Goal: Find specific page/section: Find specific page/section

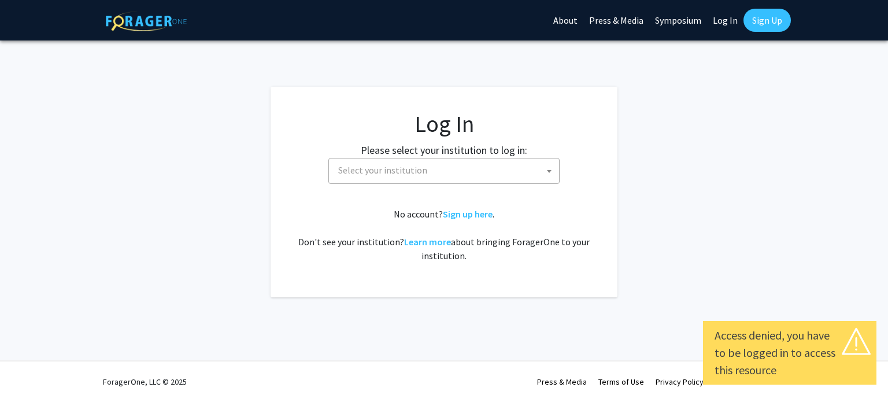
select select
click at [401, 179] on span "Select your institution" at bounding box center [445, 170] width 225 height 24
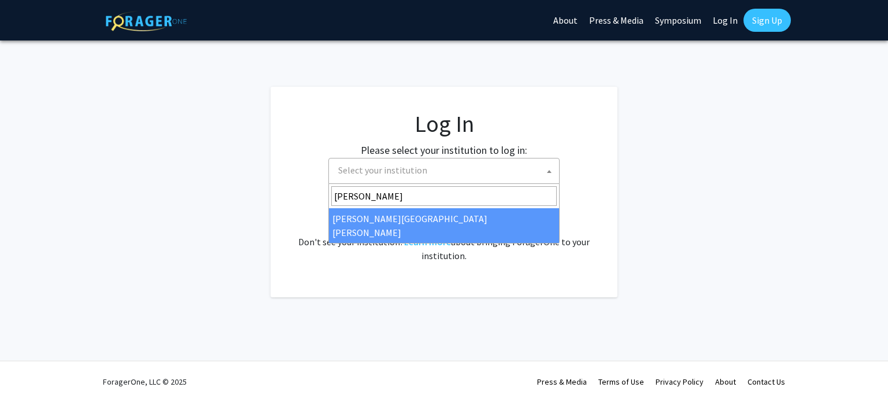
type input "[PERSON_NAME]"
select select "1"
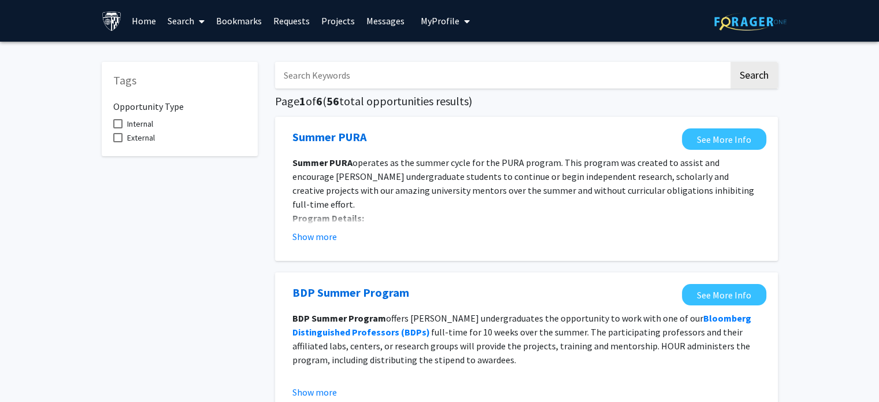
click at [123, 122] on label "Internal" at bounding box center [133, 124] width 40 height 14
click at [118, 128] on input "Internal" at bounding box center [117, 128] width 1 height 1
checkbox input "true"
click at [328, 25] on link "Projects" at bounding box center [338, 21] width 45 height 40
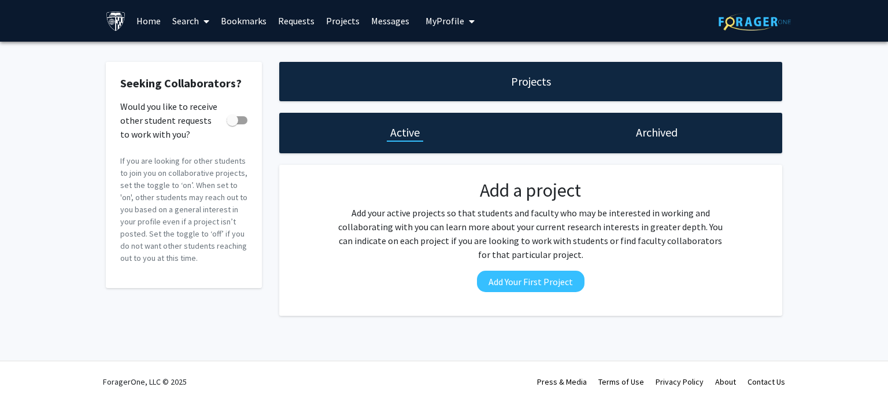
click at [183, 20] on link "Search" at bounding box center [190, 21] width 49 height 40
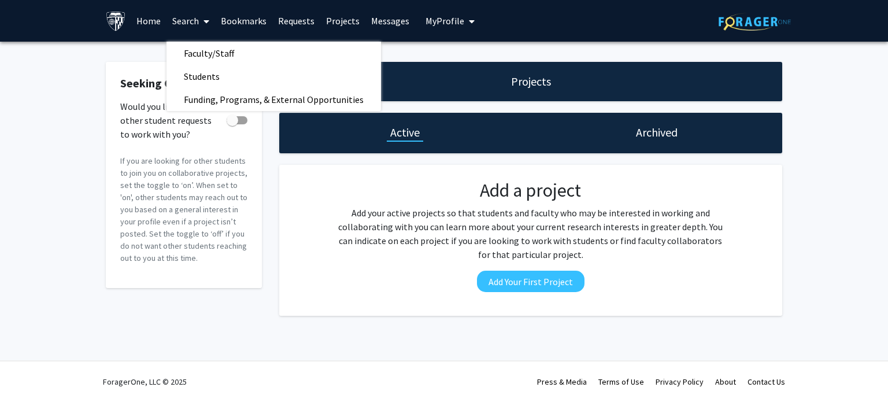
click at [141, 20] on link "Home" at bounding box center [149, 21] width 36 height 40
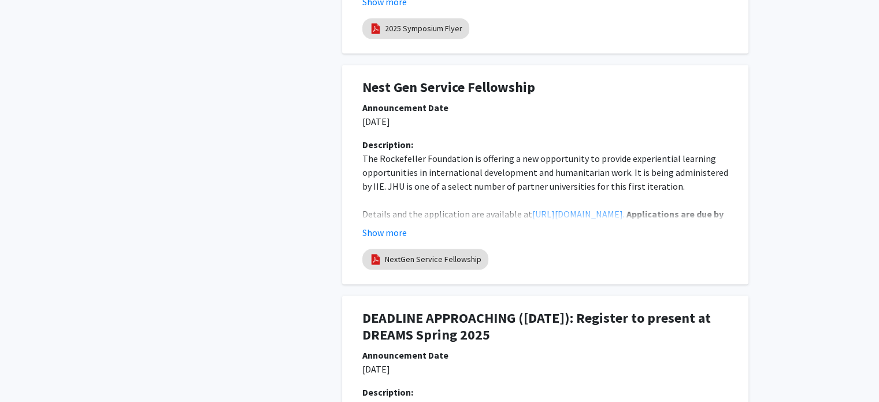
scroll to position [1792, 0]
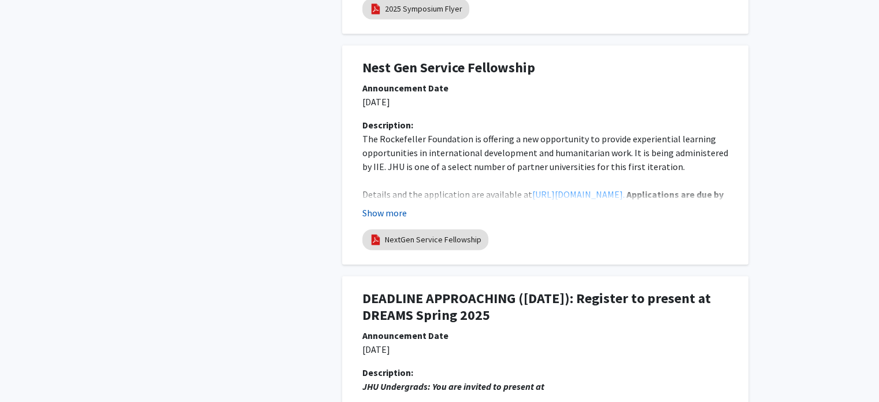
click at [372, 206] on button "Show more" at bounding box center [384, 213] width 45 height 14
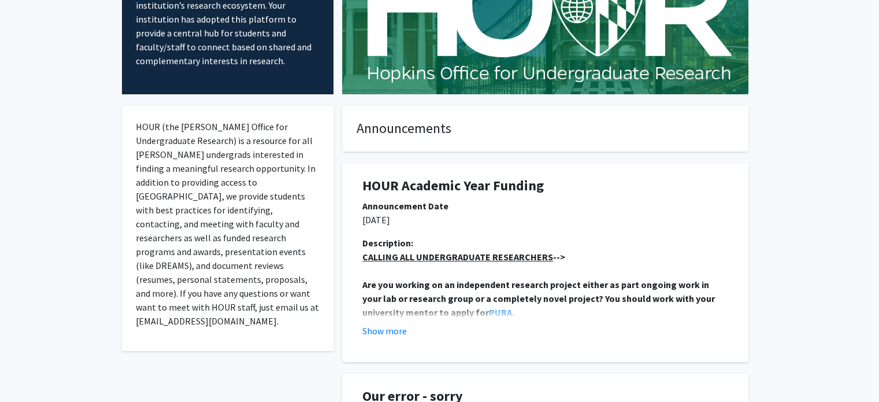
scroll to position [0, 0]
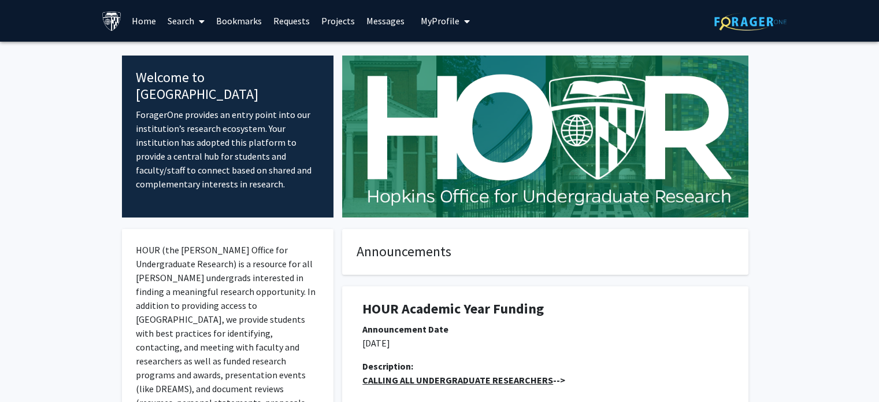
click at [335, 17] on link "Projects" at bounding box center [338, 21] width 45 height 40
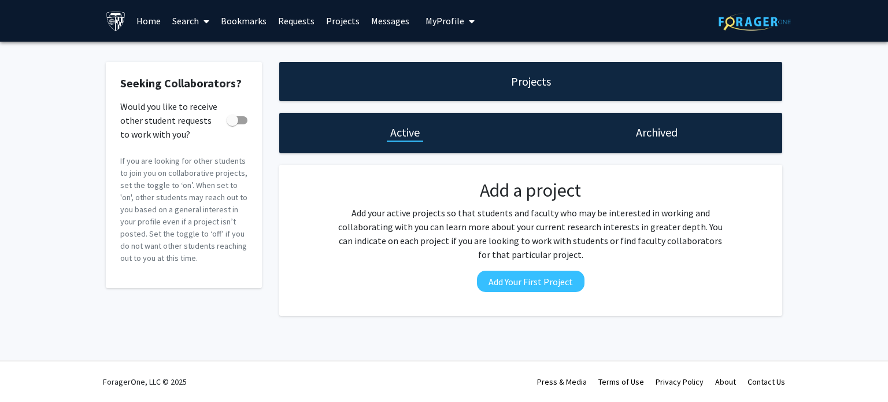
click at [156, 18] on link "Home" at bounding box center [149, 21] width 36 height 40
